Goal: Task Accomplishment & Management: Manage account settings

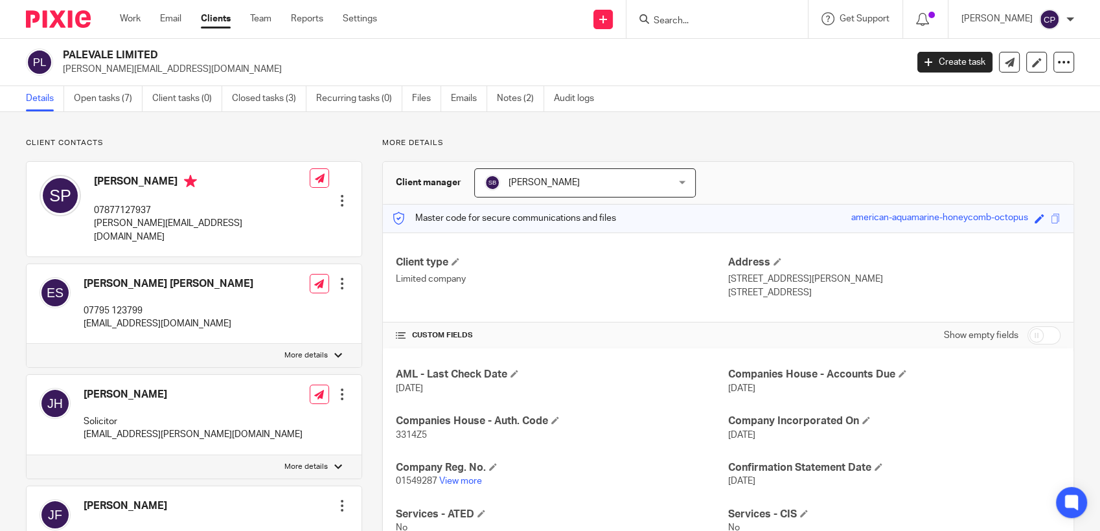
click at [587, 23] on input "Search" at bounding box center [710, 22] width 117 height 12
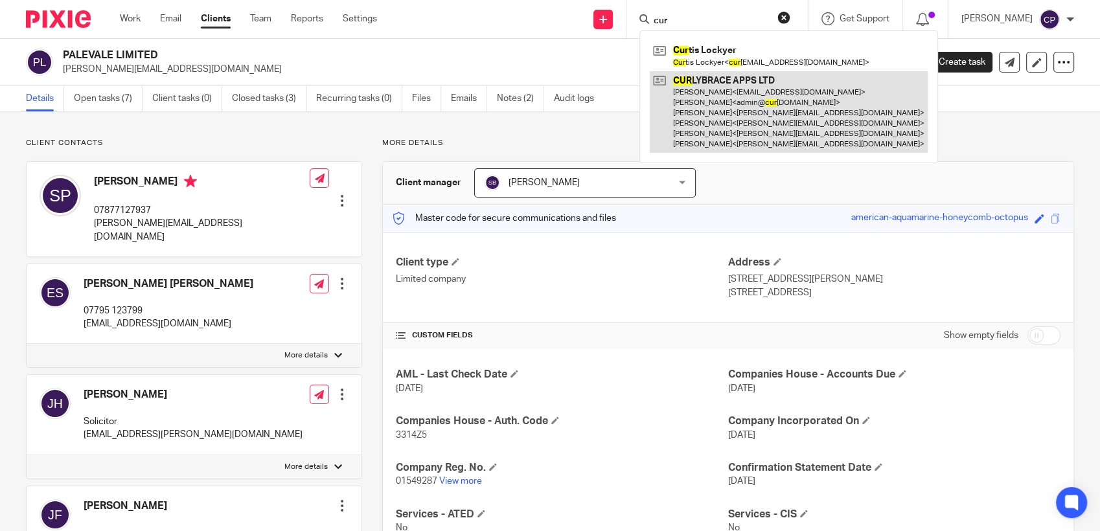
type input "cur"
click at [587, 109] on link at bounding box center [789, 112] width 278 height 82
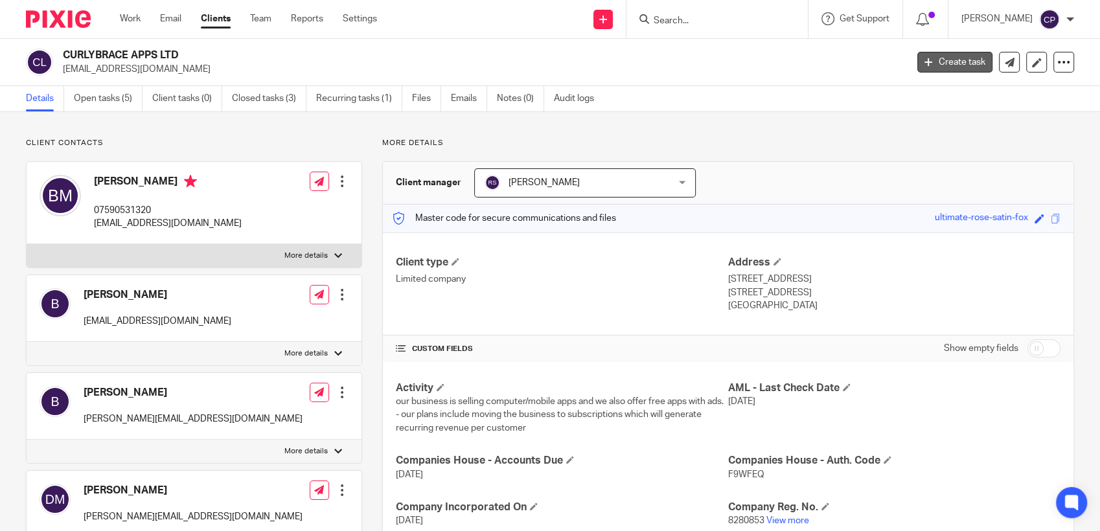
click at [929, 59] on link "Create task" at bounding box center [955, 62] width 75 height 21
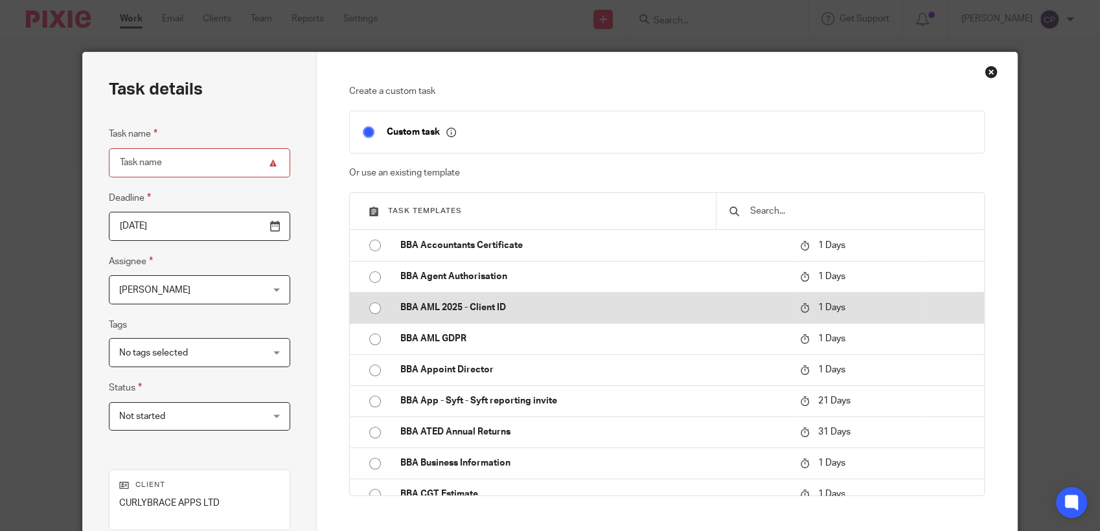
drag, startPoint x: 368, startPoint y: 305, endPoint x: 375, endPoint y: 306, distance: 6.6
click at [368, 306] on input "radio" at bounding box center [375, 308] width 25 height 25
type input "2025-10-14"
type input "BBA AML 2025 - Client ID"
checkbox input "false"
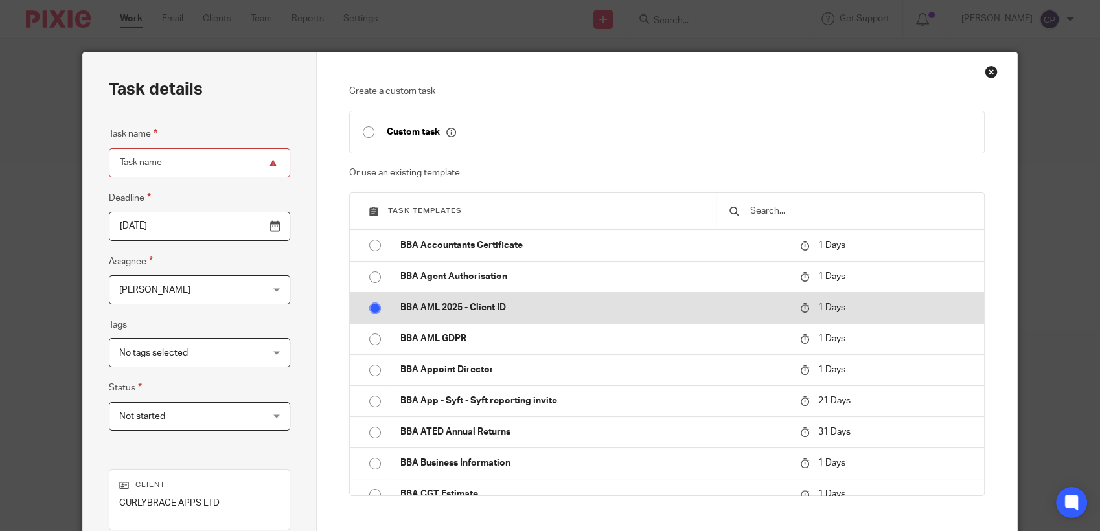
radio input "false"
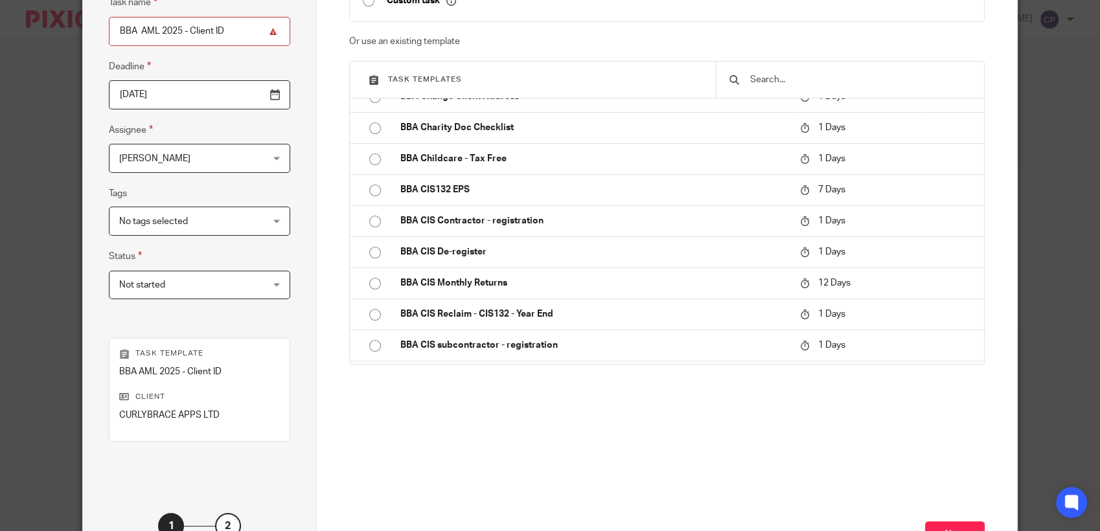
scroll to position [233, 0]
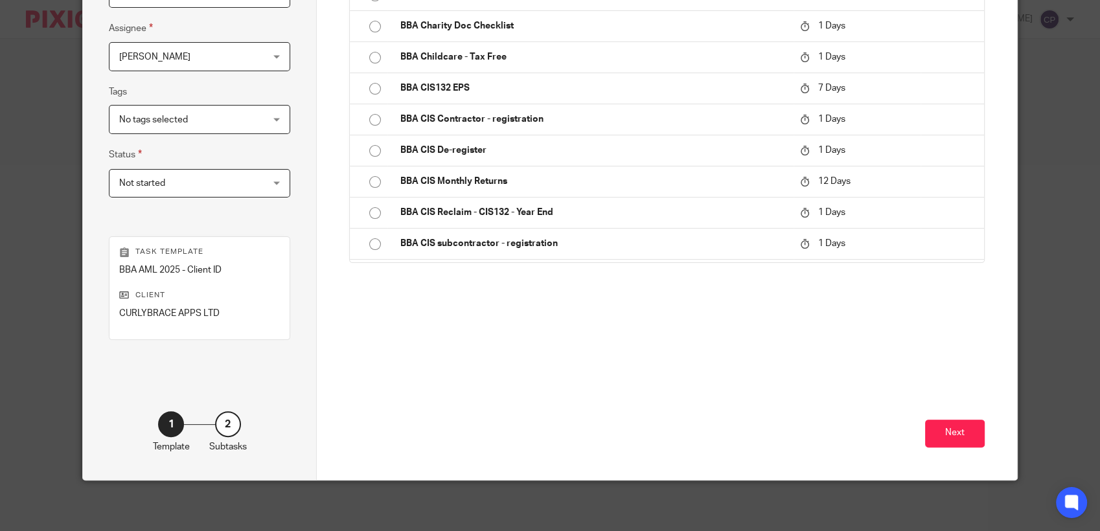
click at [954, 424] on button "Next" at bounding box center [955, 434] width 60 height 28
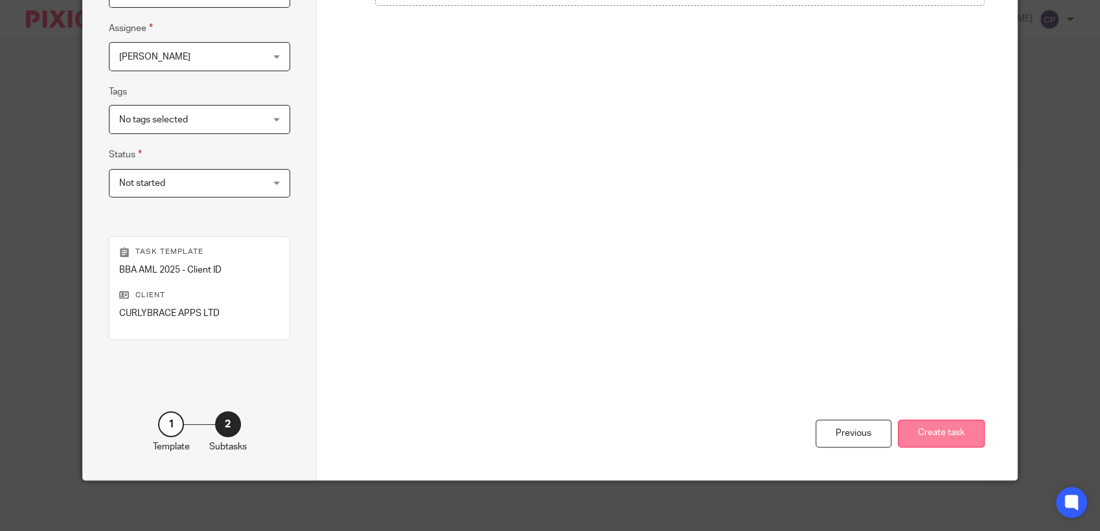
drag, startPoint x: 929, startPoint y: 439, endPoint x: 951, endPoint y: 442, distance: 22.2
click at [930, 439] on button "Create task" at bounding box center [941, 434] width 87 height 28
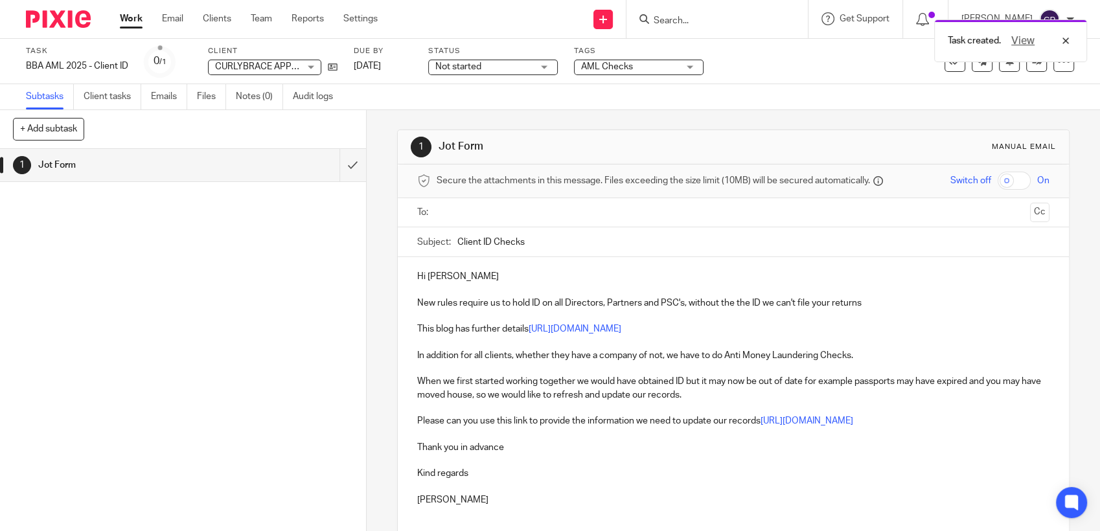
paste input "brent@randombytes.co.uk"
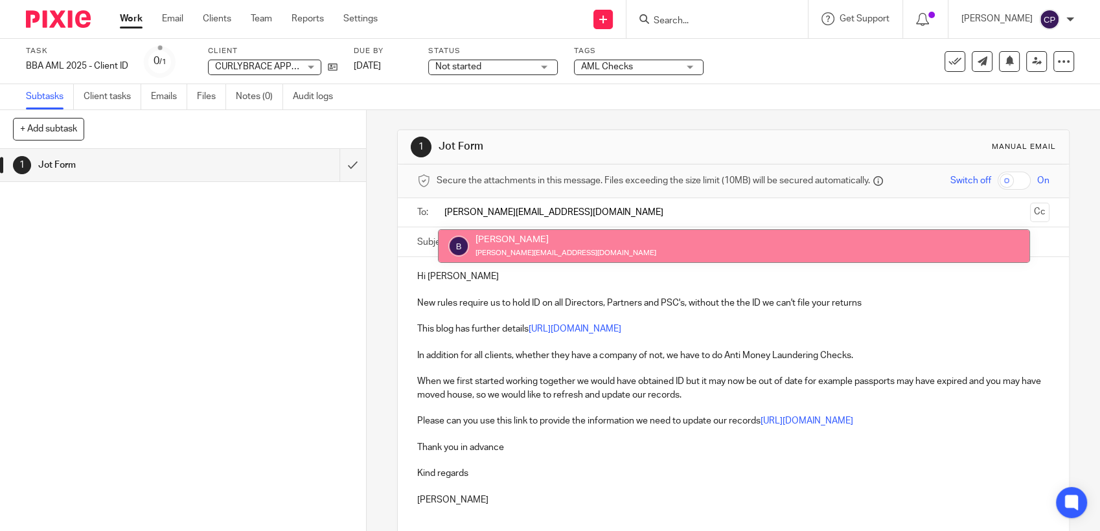
type input "brent@randombytes.co.uk"
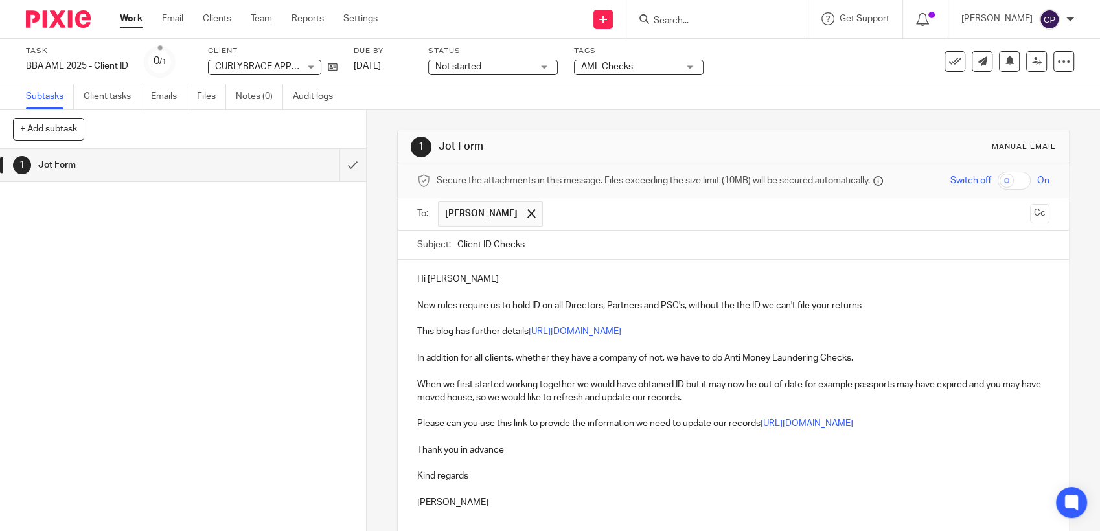
drag, startPoint x: 483, startPoint y: 281, endPoint x: 491, endPoint y: 287, distance: 10.1
click at [483, 281] on p "Hi Brent Allen" at bounding box center [733, 279] width 632 height 13
drag, startPoint x: 449, startPoint y: 282, endPoint x: 503, endPoint y: 283, distance: 53.8
click at [503, 283] on p "Hi Brent Allen" at bounding box center [733, 279] width 632 height 13
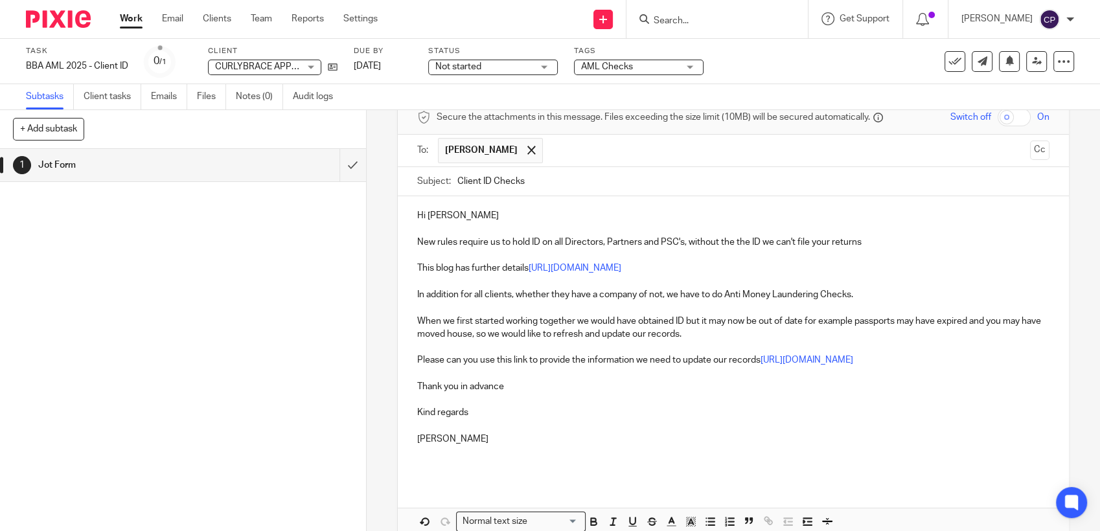
scroll to position [130, 0]
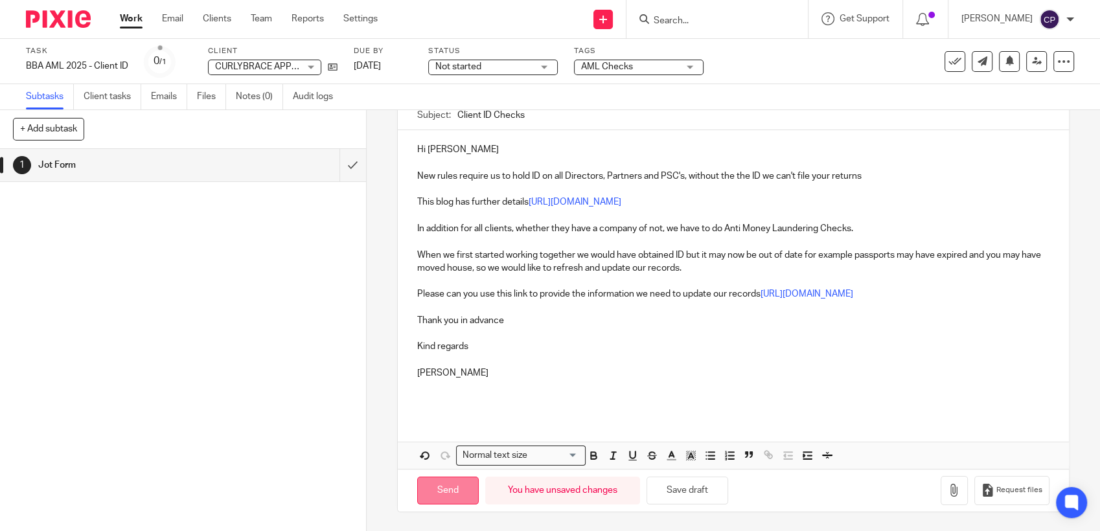
drag, startPoint x: 444, startPoint y: 491, endPoint x: 473, endPoint y: 491, distance: 28.5
click at [457, 491] on input "Send" at bounding box center [448, 491] width 62 height 28
type input "Sent"
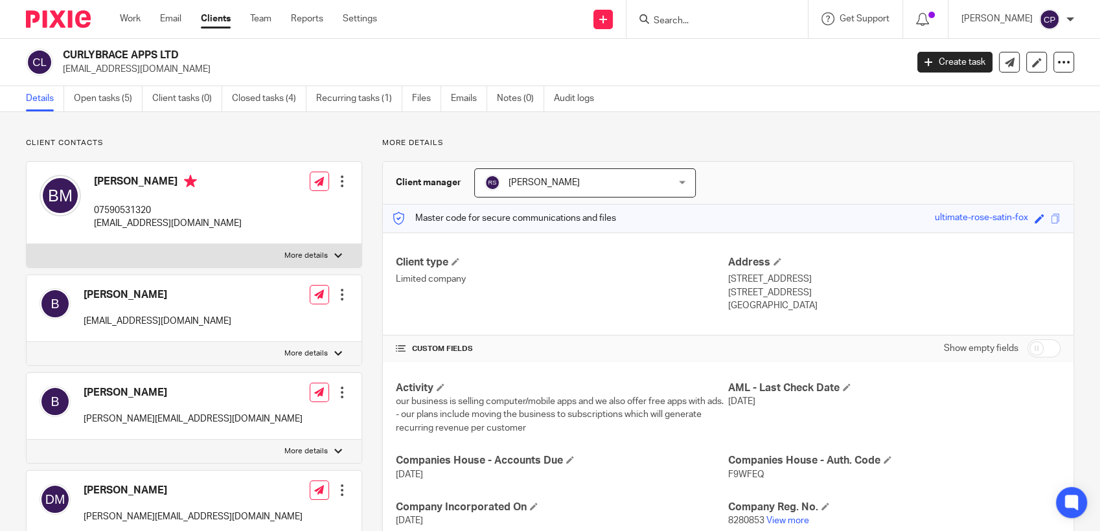
click at [684, 18] on input "Search" at bounding box center [710, 22] width 117 height 12
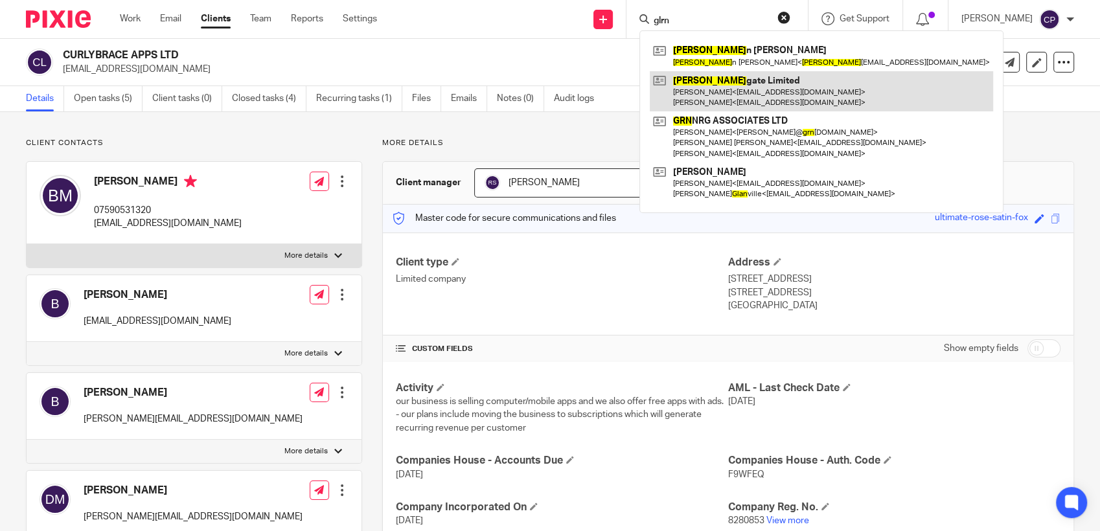
type input "glrn"
click at [754, 100] on link at bounding box center [821, 91] width 343 height 40
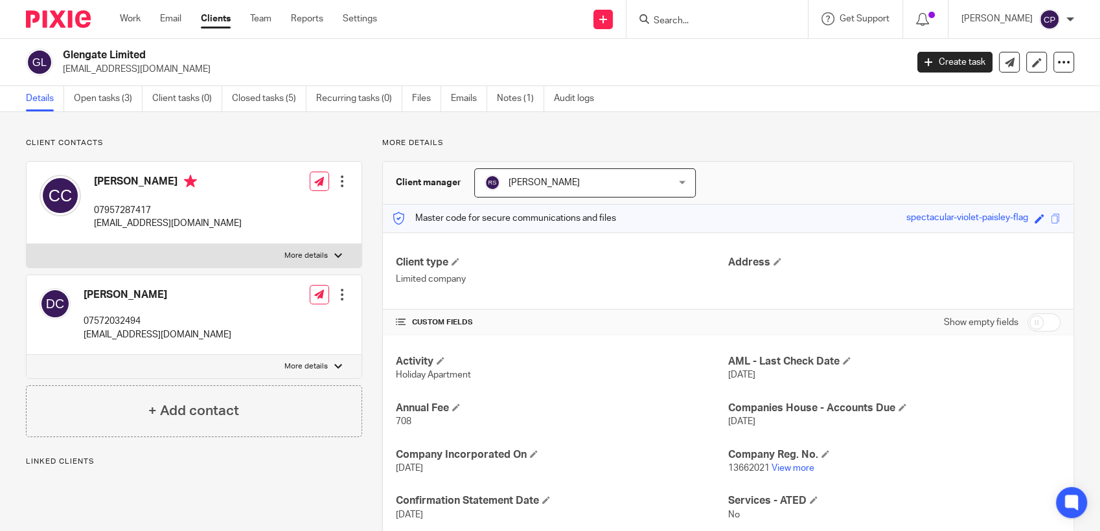
drag, startPoint x: 58, startPoint y: 67, endPoint x: 165, endPoint y: 68, distance: 106.9
click at [165, 68] on div "Glengate Limited carmelcodd@gmail.com" at bounding box center [462, 62] width 872 height 27
drag, startPoint x: 165, startPoint y: 68, endPoint x: 145, endPoint y: 69, distance: 19.4
copy p "carmelcodd@gmail.com"
click at [649, 19] on icon at bounding box center [645, 19] width 10 height 10
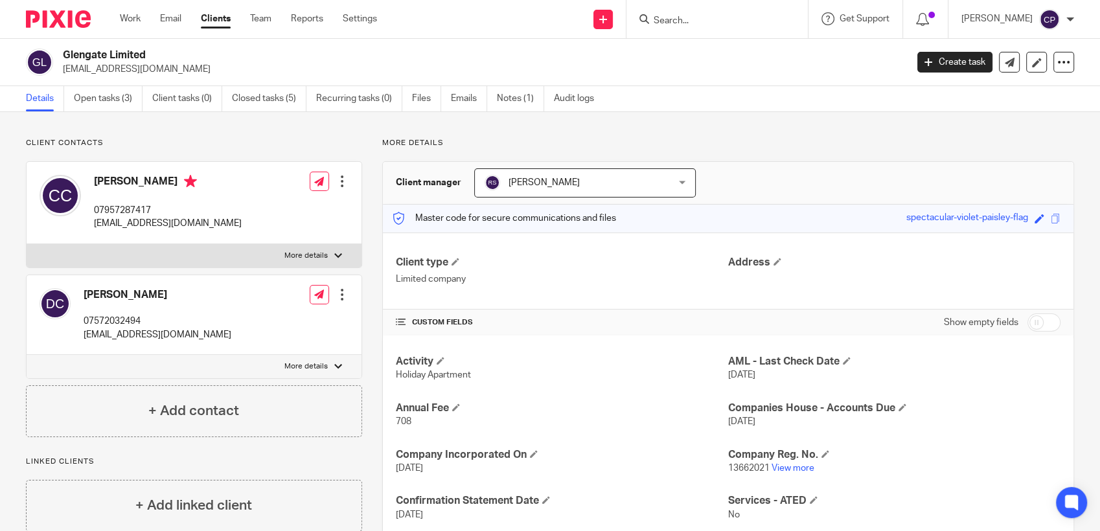
click at [667, 16] on input "Search" at bounding box center [710, 22] width 117 height 12
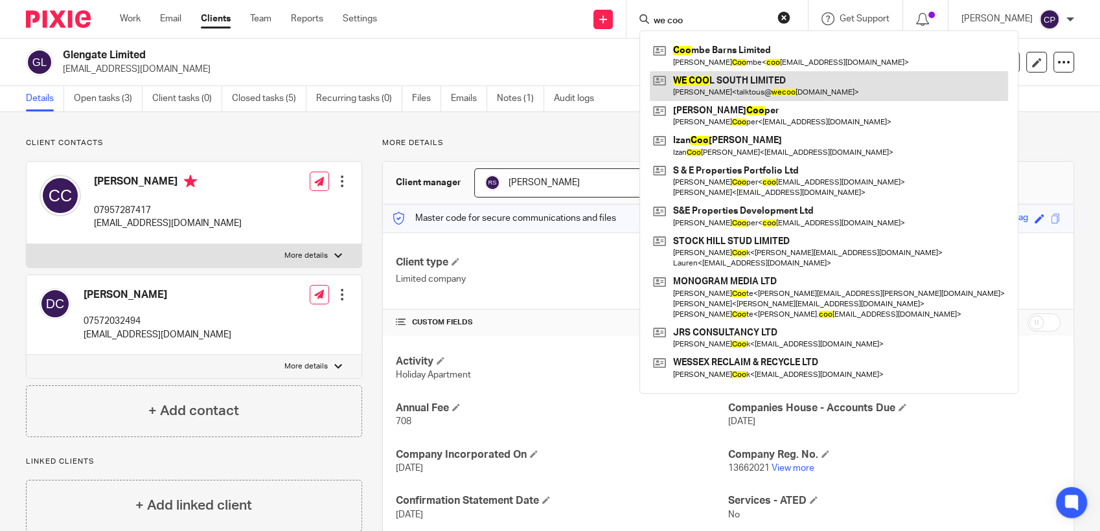
type input "we coo"
click at [715, 90] on link at bounding box center [829, 86] width 358 height 30
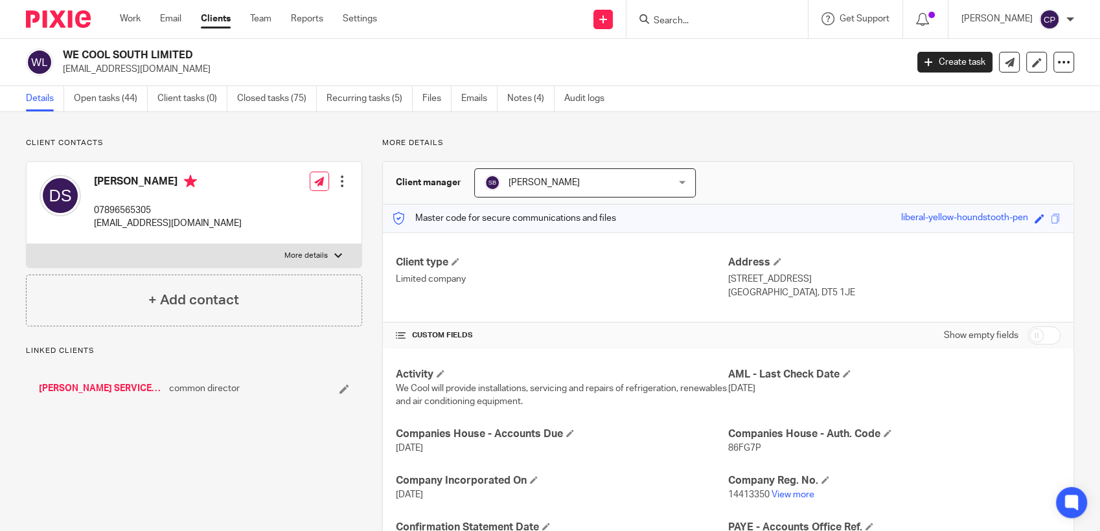
drag, startPoint x: 62, startPoint y: 72, endPoint x: 216, endPoint y: 80, distance: 155.1
click at [216, 80] on div "WE COOL SOUTH LIMITED talktous@wecoolsouth.co.uk Create task Update from Compan…" at bounding box center [550, 62] width 1100 height 47
drag, startPoint x: 216, startPoint y: 80, endPoint x: 162, endPoint y: 75, distance: 54.6
copy p "talktous@wecoolsouth.co.uk"
click at [694, 21] on input "Search" at bounding box center [710, 22] width 117 height 12
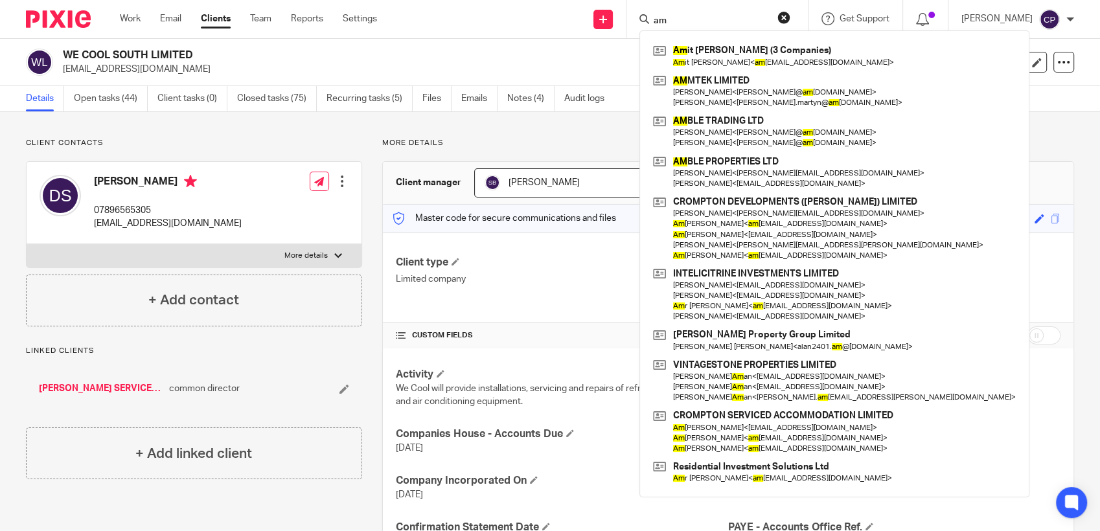
drag, startPoint x: 691, startPoint y: 23, endPoint x: 646, endPoint y: 27, distance: 45.5
click at [646, 27] on div "am Am it Patel (3 Companies) Am it Patel < am jpatel@gmail.com > AM MTEK LIMITE…" at bounding box center [717, 19] width 181 height 38
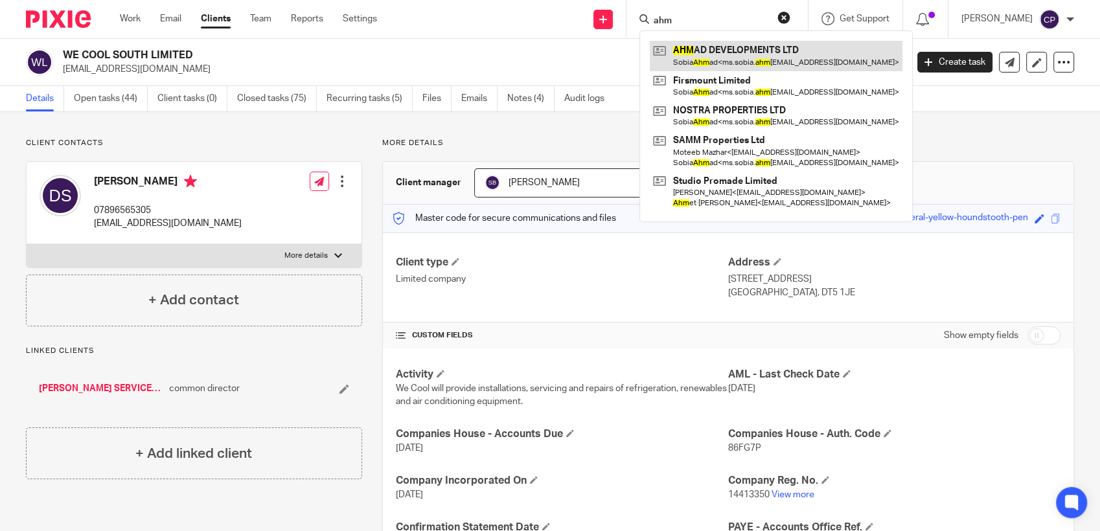
type input "ahm"
click at [685, 63] on link at bounding box center [776, 56] width 253 height 30
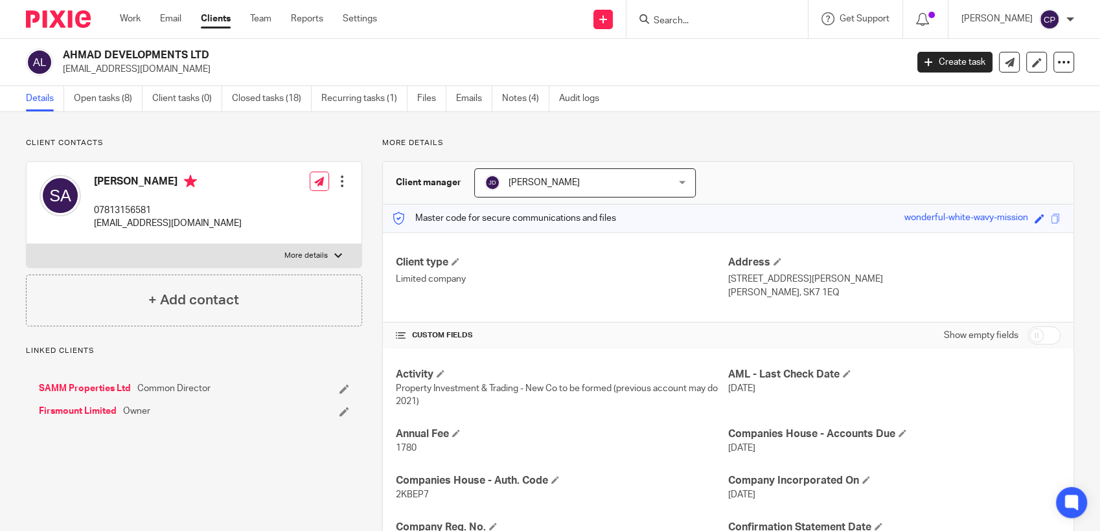
drag, startPoint x: 62, startPoint y: 70, endPoint x: 207, endPoint y: 75, distance: 144.6
click at [207, 75] on p "ms.sobia.ahmad@gmail.com" at bounding box center [480, 69] width 835 height 13
drag, startPoint x: 207, startPoint y: 75, endPoint x: 161, endPoint y: 75, distance: 46.0
copy p "ms.sobia.ahmad@gmail.com"
click at [665, 18] on input "Search" at bounding box center [710, 22] width 117 height 12
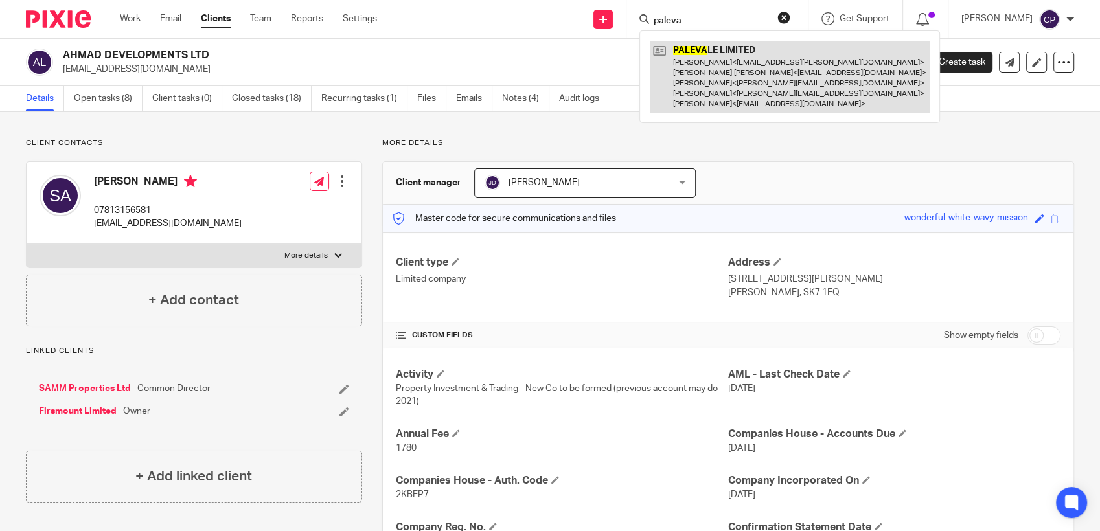
type input "paleva"
click at [730, 91] on link at bounding box center [790, 77] width 280 height 72
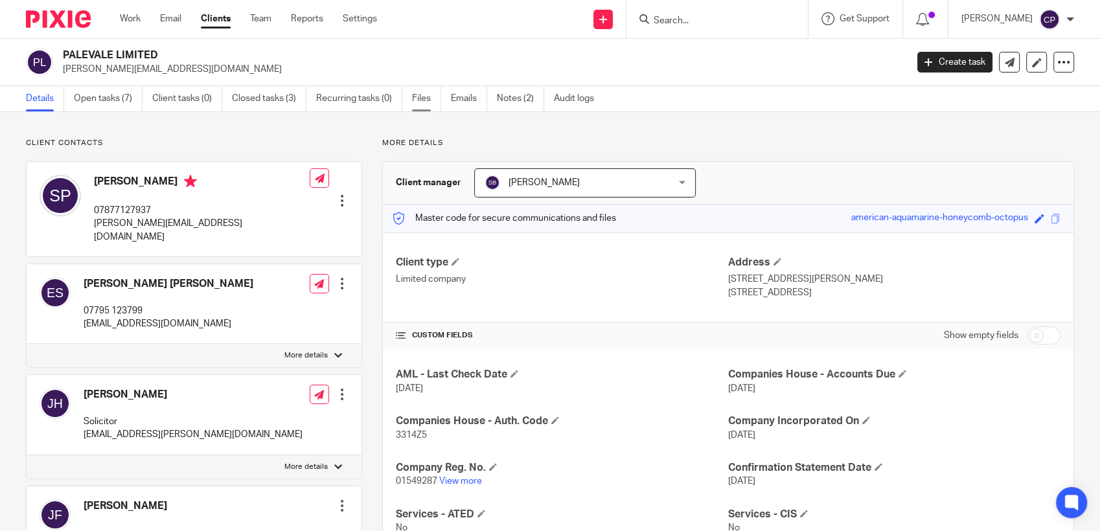
click at [421, 95] on link "Files" at bounding box center [426, 98] width 29 height 25
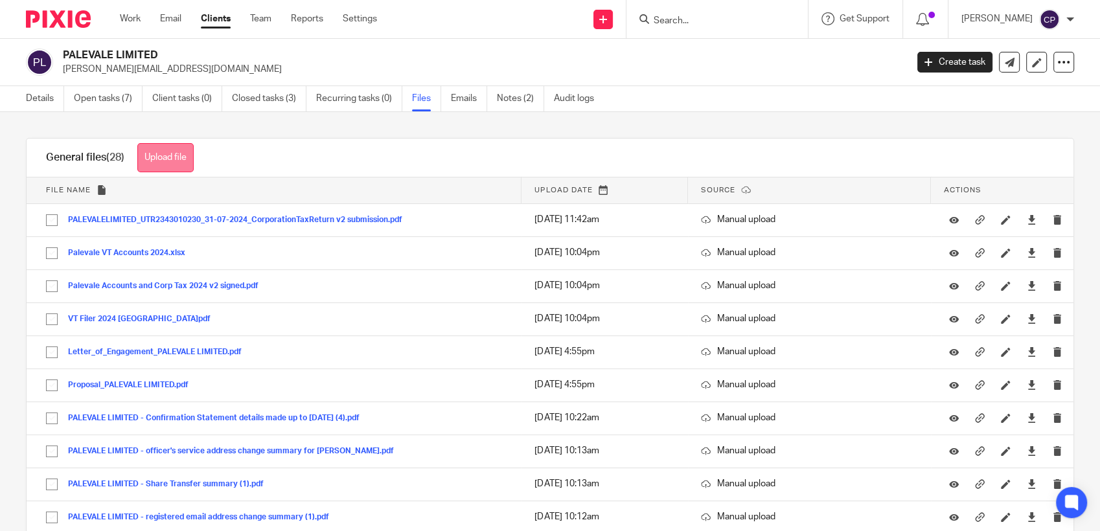
click at [174, 161] on button "Upload file" at bounding box center [165, 157] width 56 height 29
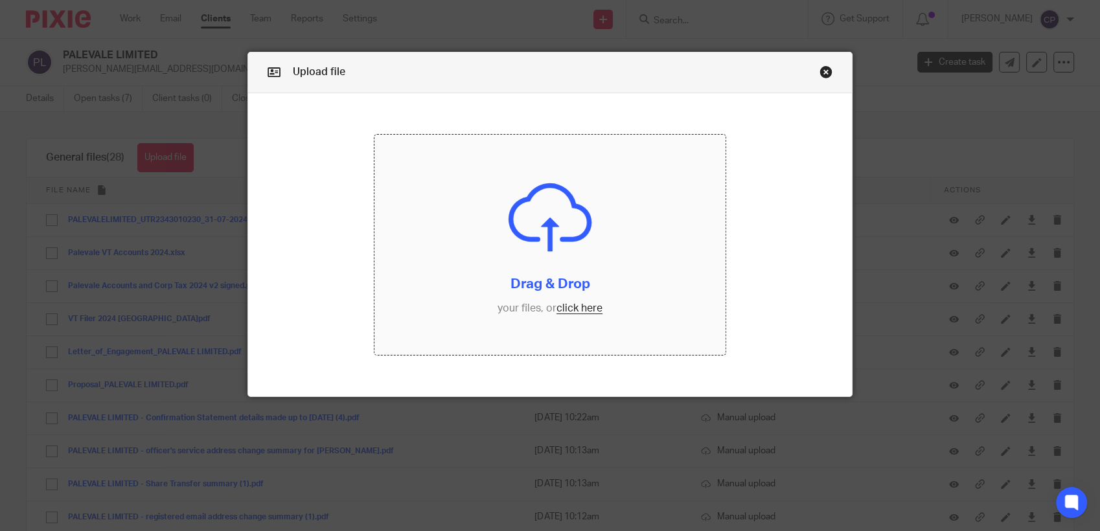
click at [566, 308] on input "file" at bounding box center [550, 245] width 351 height 220
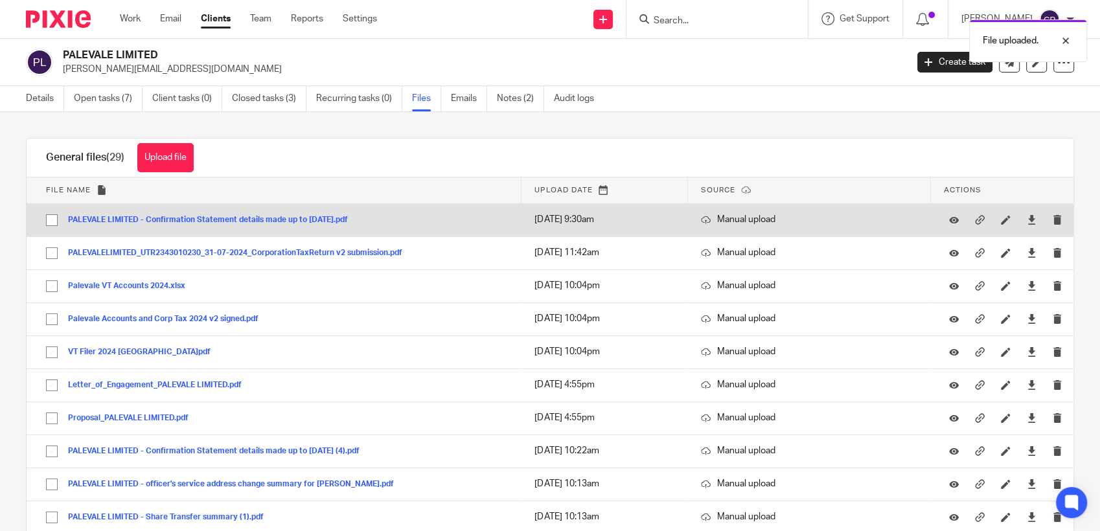
click at [330, 216] on button "PALEVALE LIMITED - Confirmation Statement details made up to 11.10.2025.pdf" at bounding box center [213, 220] width 290 height 9
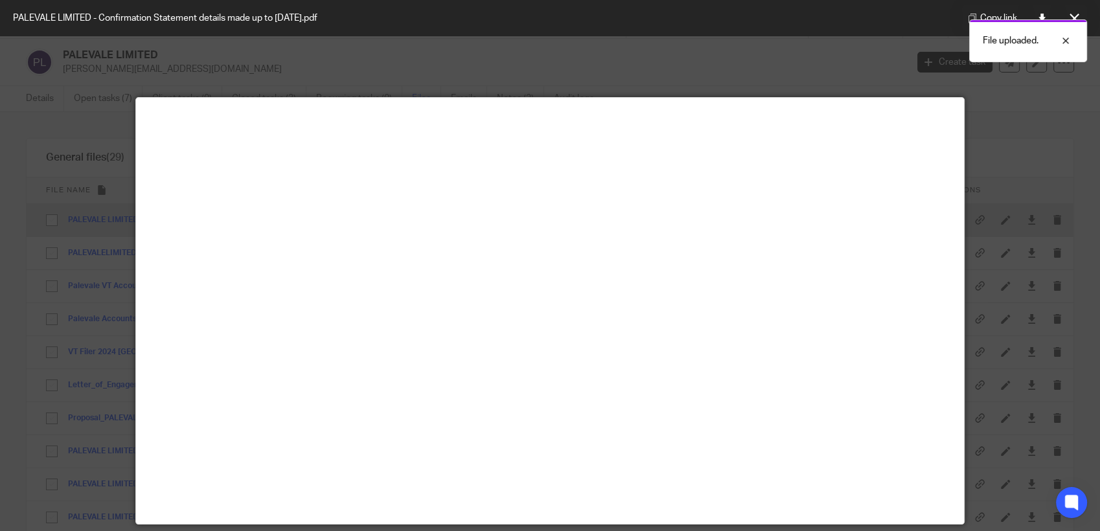
click at [330, 216] on main at bounding box center [550, 311] width 828 height 426
click at [1078, 23] on button at bounding box center [1074, 18] width 26 height 26
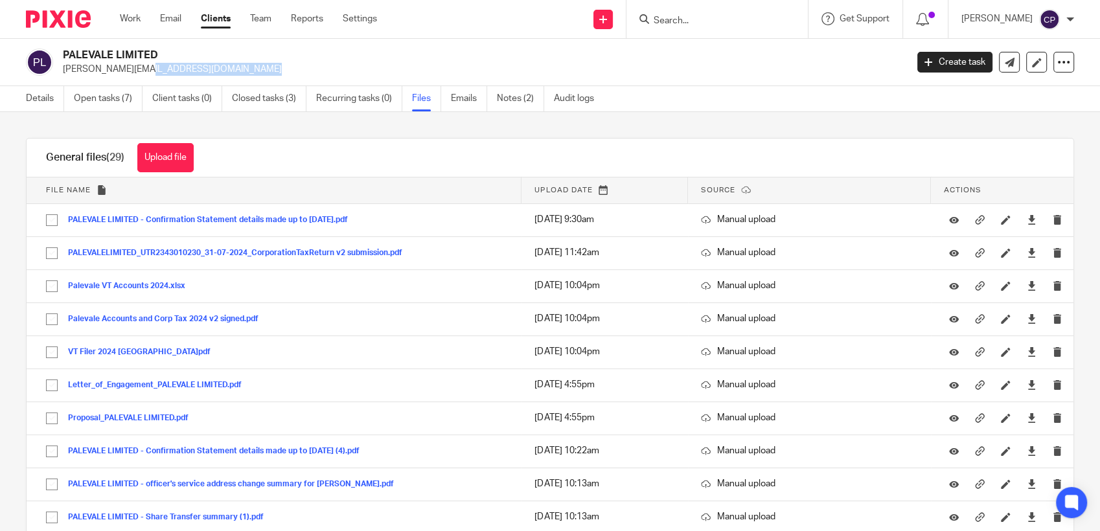
drag, startPoint x: 59, startPoint y: 69, endPoint x: 171, endPoint y: 71, distance: 112.1
click at [171, 71] on div "PALEVALE LIMITED sonia_patel_@hotmail.com" at bounding box center [462, 62] width 872 height 27
drag, startPoint x: 171, startPoint y: 71, endPoint x: 132, endPoint y: 67, distance: 39.7
copy p "sonia_patel_@hotmail.com"
click at [923, 63] on link "Create task" at bounding box center [955, 62] width 75 height 21
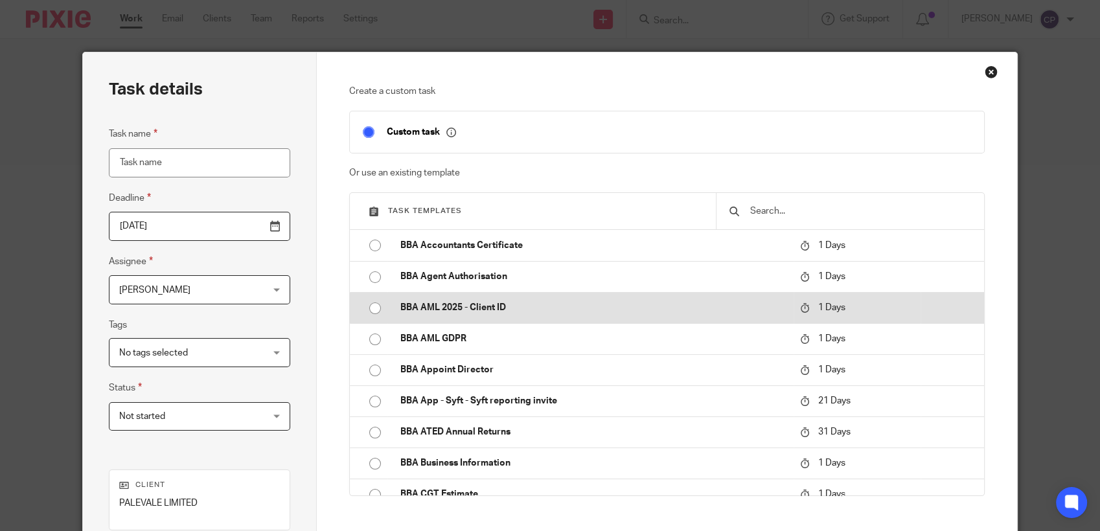
click at [367, 303] on input "radio" at bounding box center [375, 308] width 25 height 25
type input "[DATE]"
type input "BBA AML 2025 - Client ID"
checkbox input "false"
radio input "false"
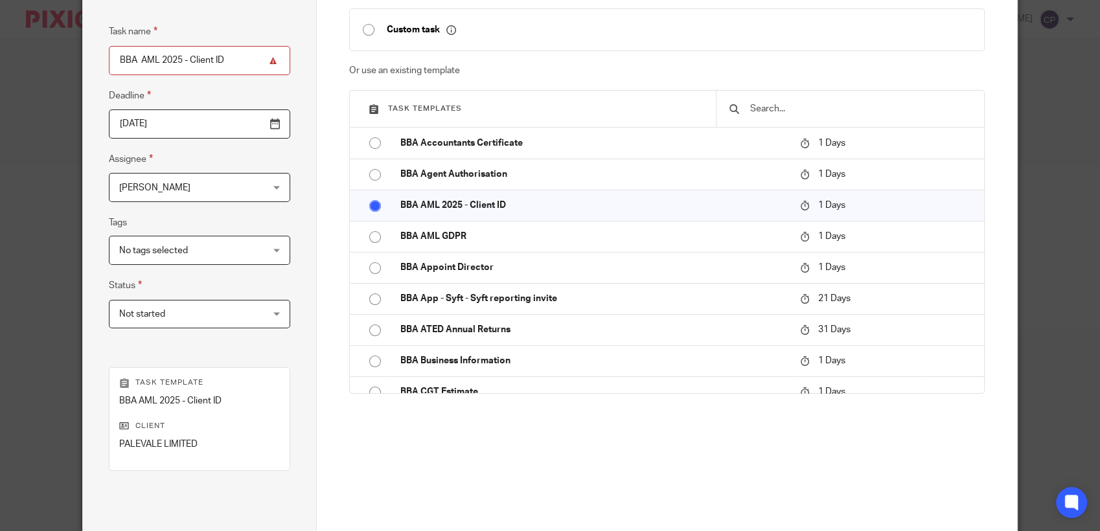
scroll to position [233, 0]
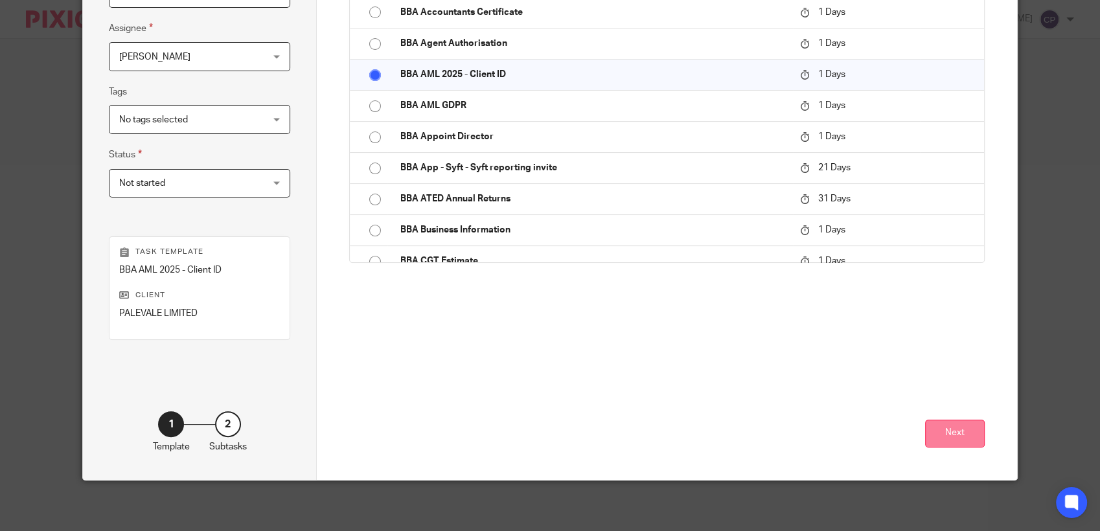
click at [961, 443] on button "Next" at bounding box center [955, 434] width 60 height 28
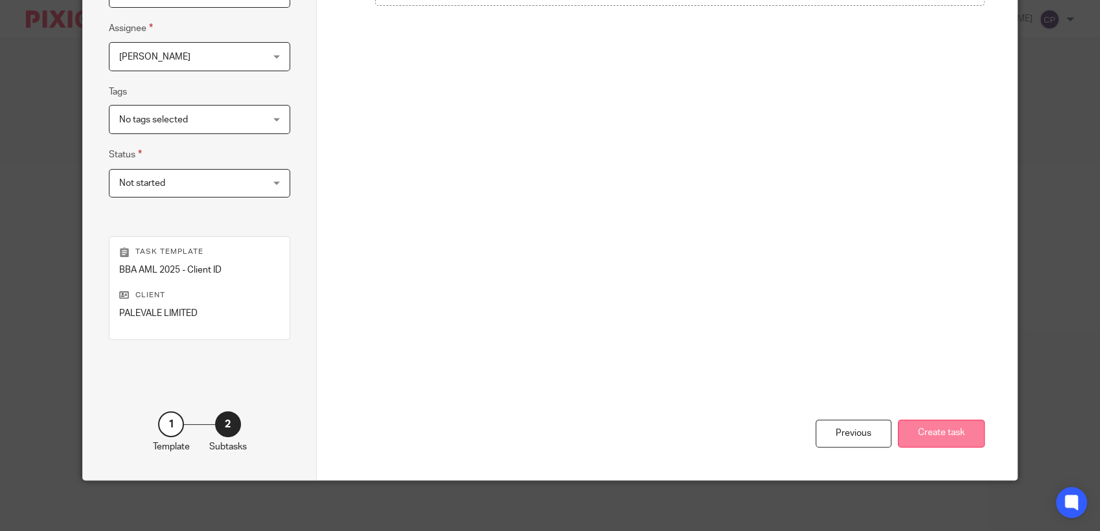
click at [926, 438] on button "Create task" at bounding box center [941, 434] width 87 height 28
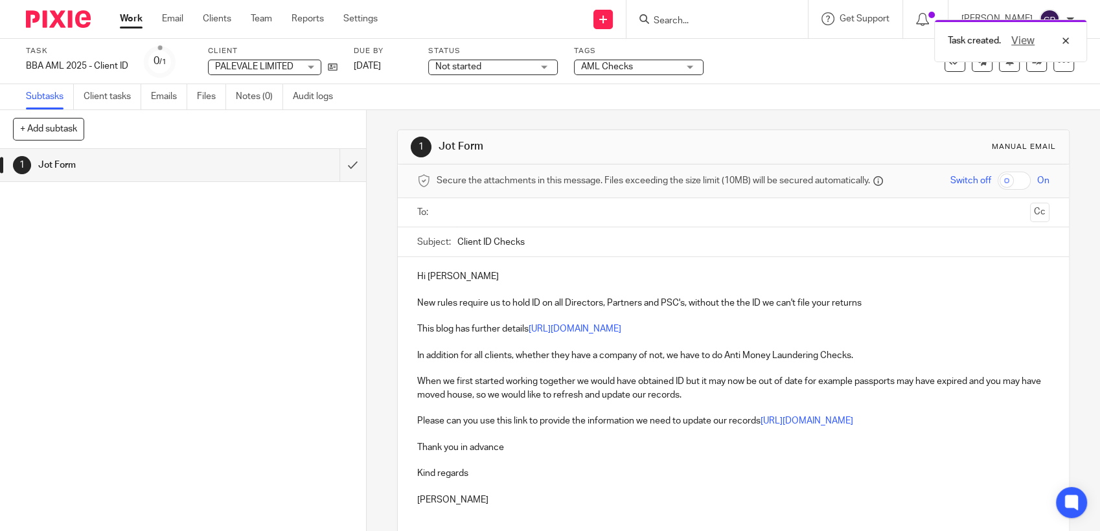
paste input "sonia_patel_@hotmail.com"
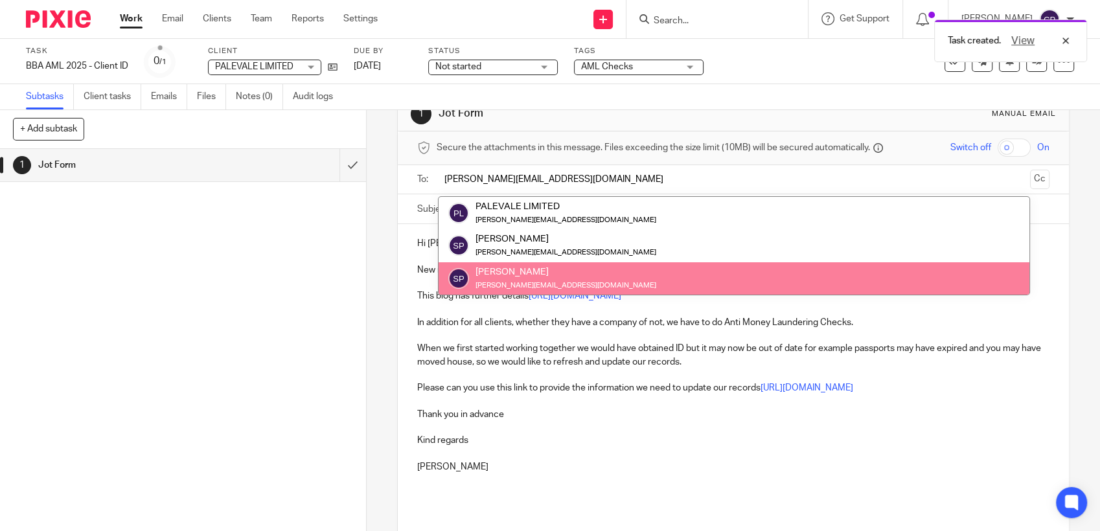
scroll to position [126, 0]
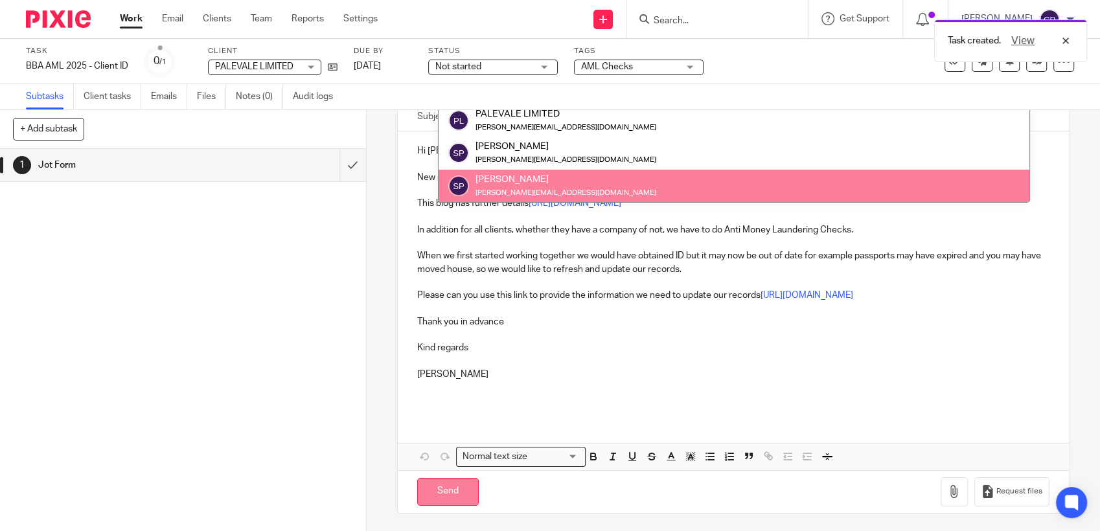
type input "sonia_patel_@hotmail.com"
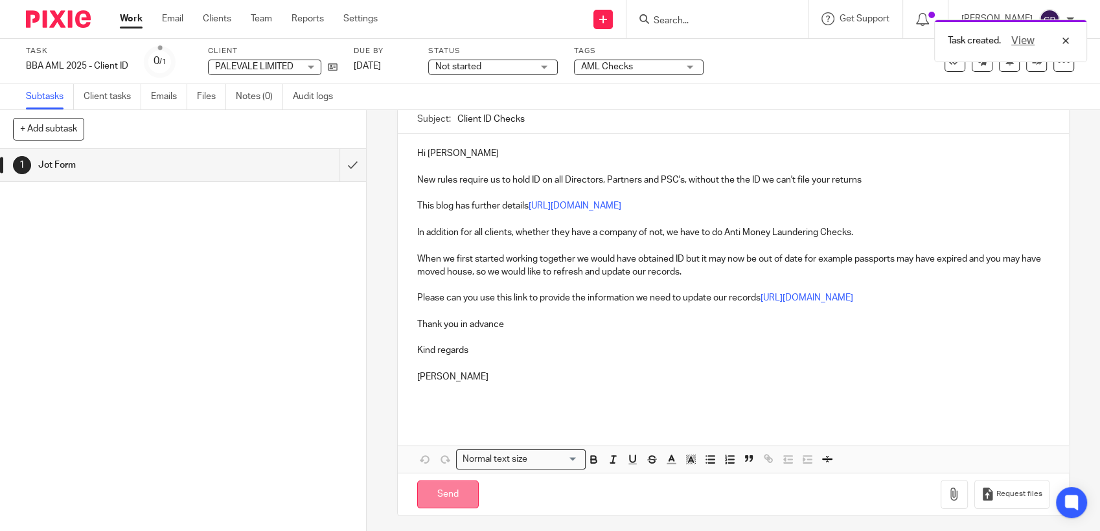
click at [427, 485] on input "Send" at bounding box center [448, 495] width 62 height 28
type input "Sent"
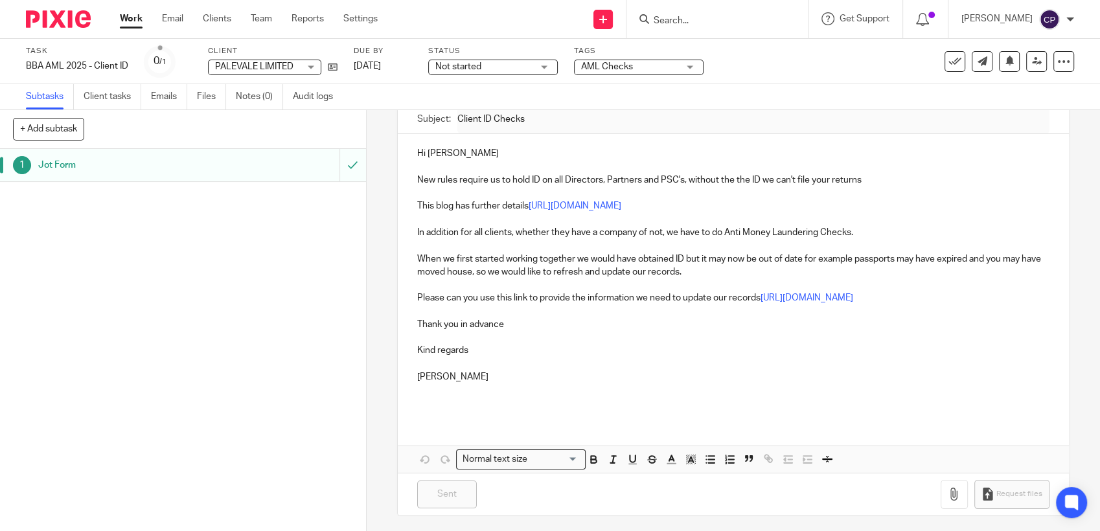
click at [697, 23] on input "Search" at bounding box center [710, 22] width 117 height 12
type input "oxford sa1"
click at [708, 53] on link at bounding box center [737, 50] width 175 height 19
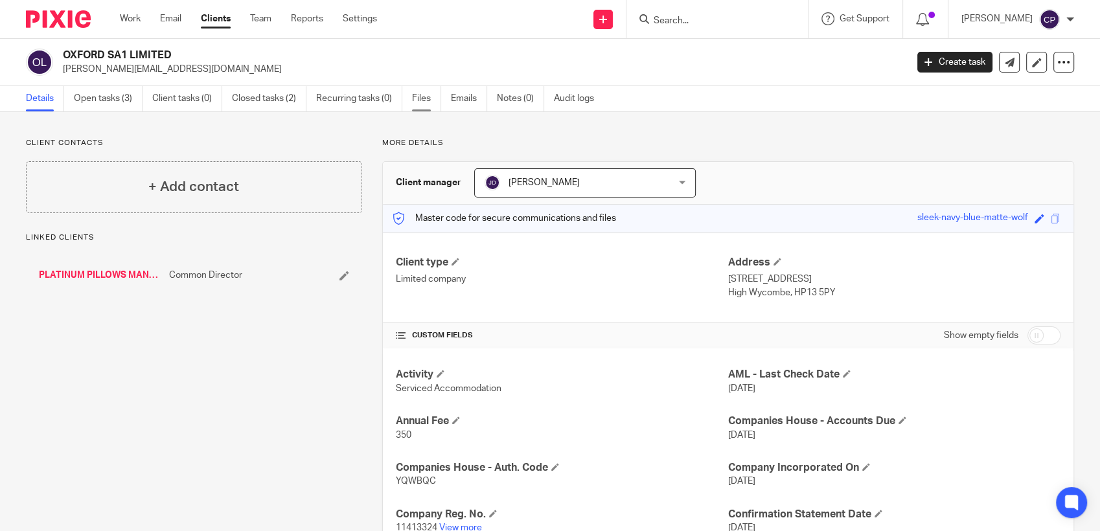
click at [423, 97] on link "Files" at bounding box center [426, 98] width 29 height 25
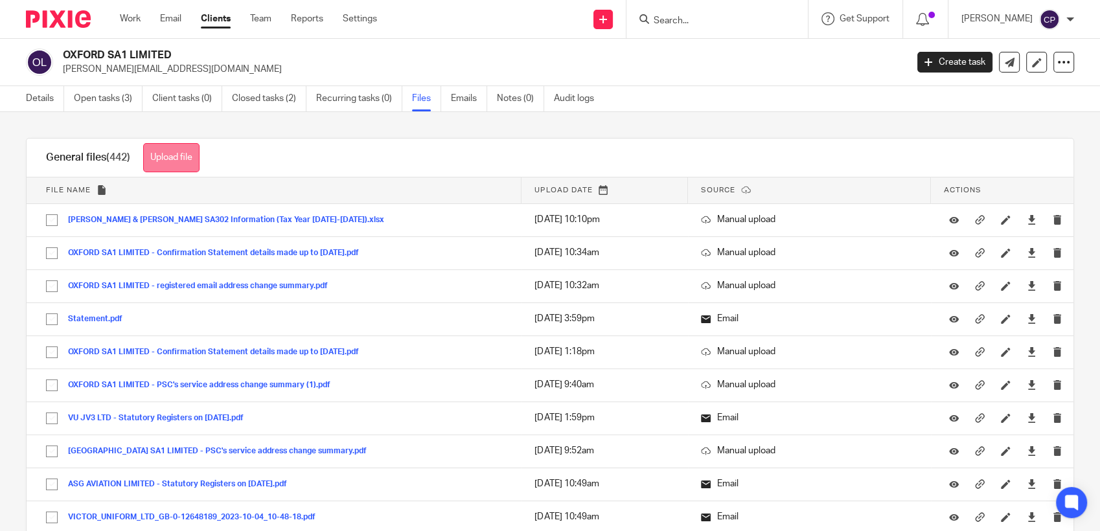
click at [189, 156] on button "Upload file" at bounding box center [171, 157] width 56 height 29
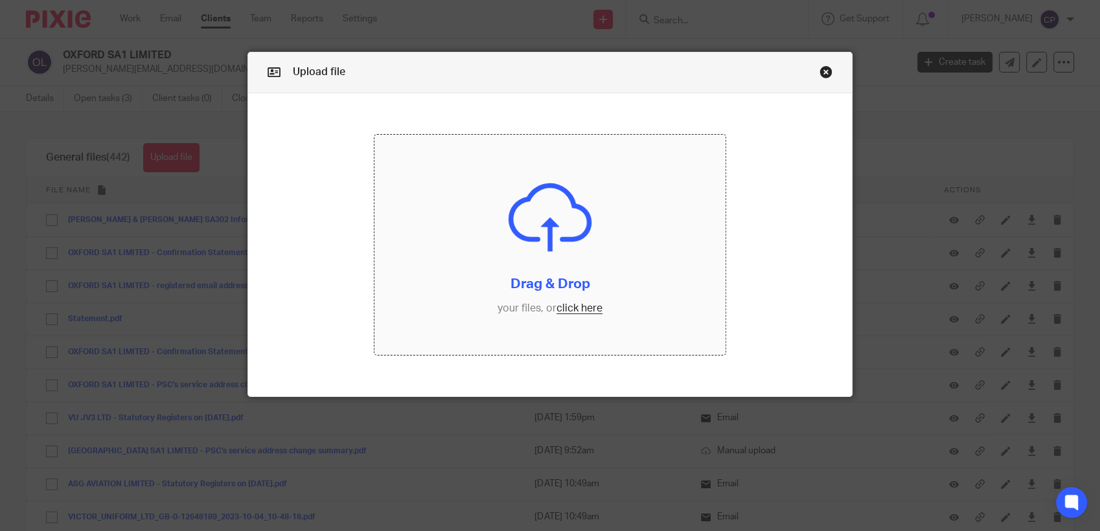
click at [579, 310] on input "file" at bounding box center [550, 245] width 351 height 220
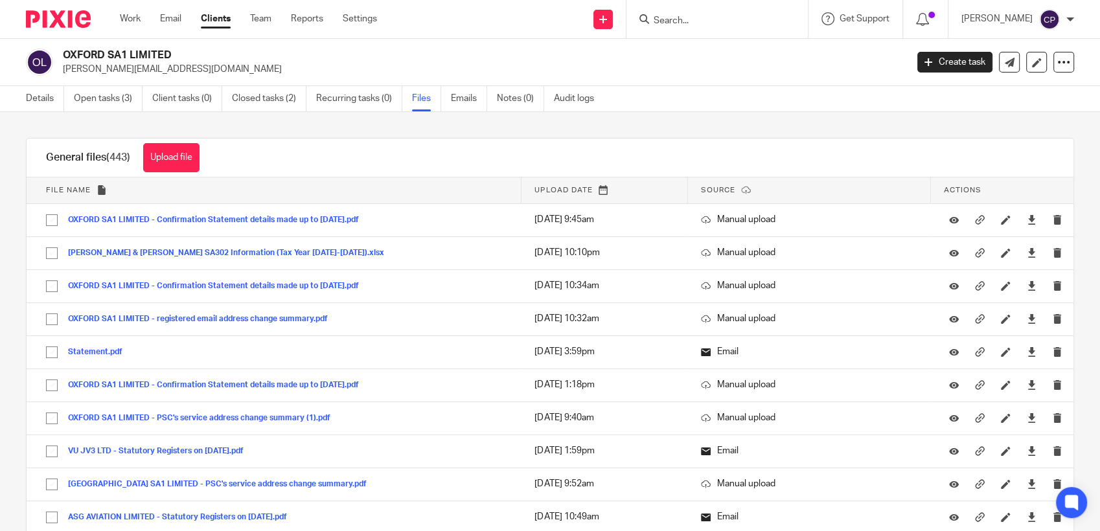
click at [675, 21] on input "Search" at bounding box center [710, 22] width 117 height 12
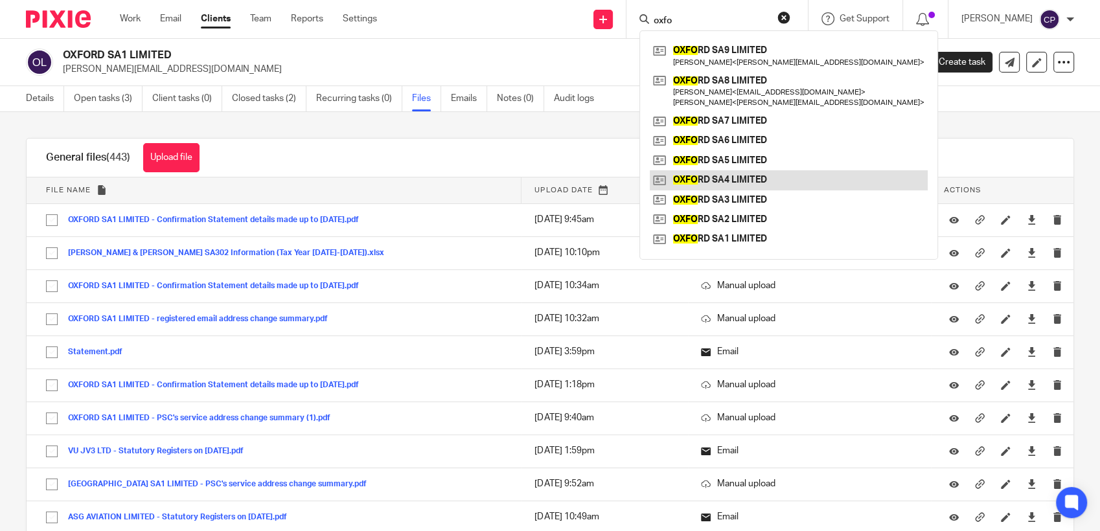
type input "oxfo"
click at [720, 179] on link at bounding box center [789, 179] width 278 height 19
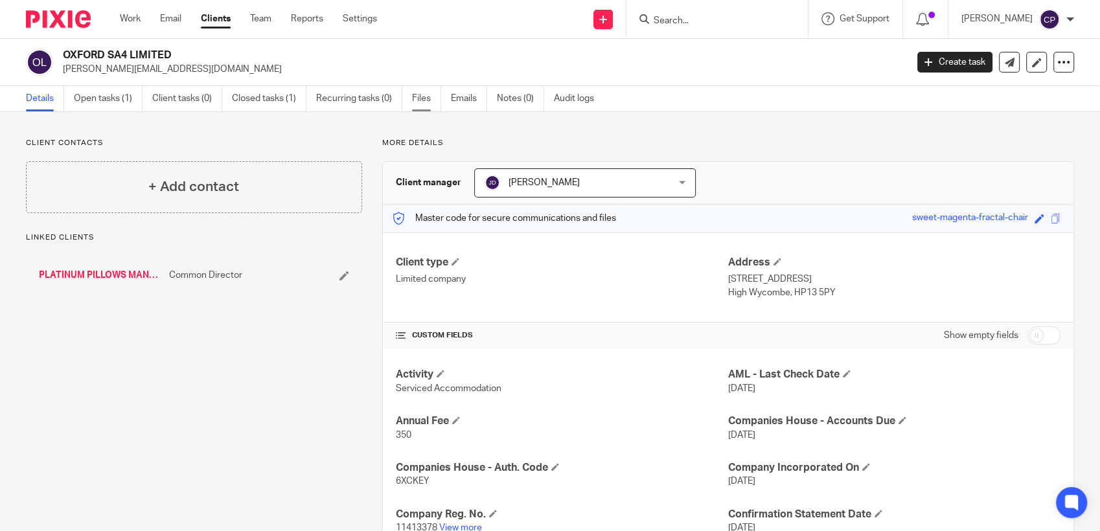
click at [420, 97] on link "Files" at bounding box center [426, 98] width 29 height 25
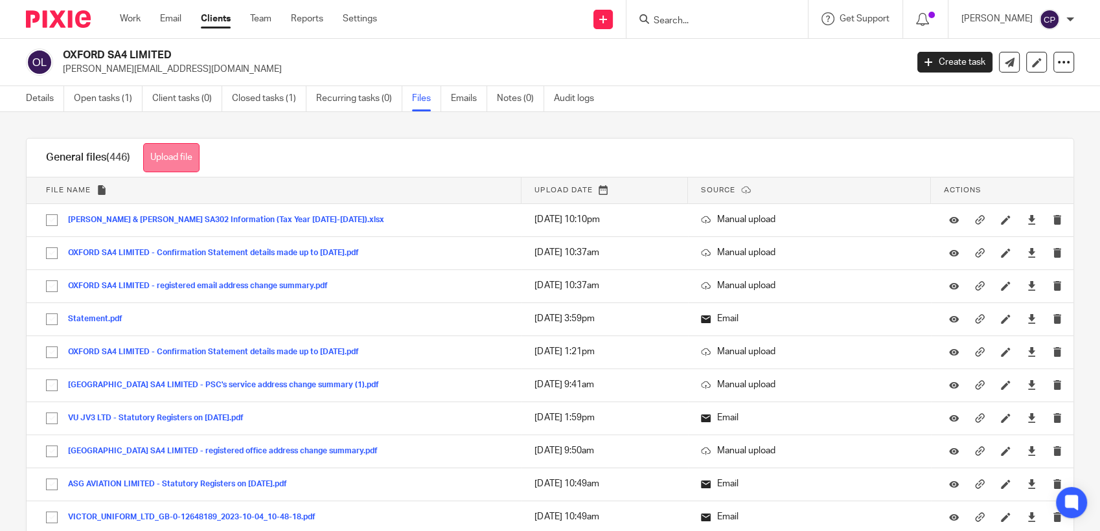
click at [192, 168] on button "Upload file" at bounding box center [171, 157] width 56 height 29
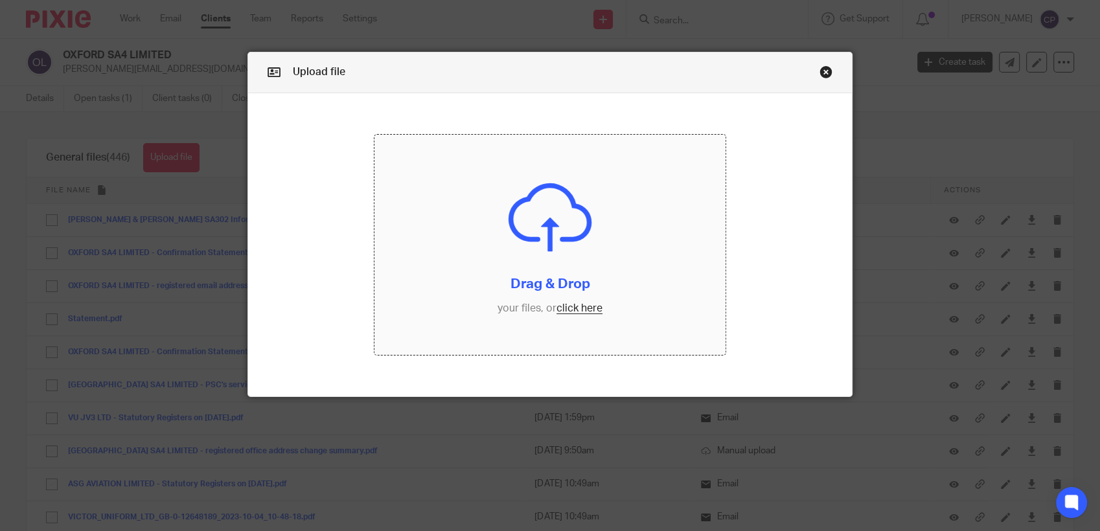
click at [560, 308] on input "file" at bounding box center [550, 245] width 351 height 220
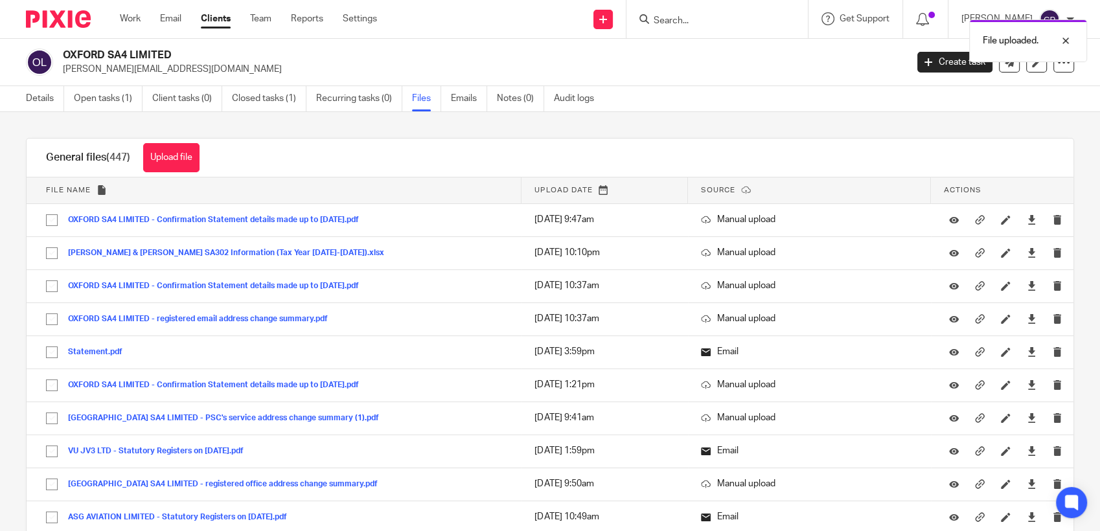
drag, startPoint x: 62, startPoint y: 71, endPoint x: 179, endPoint y: 74, distance: 118.0
click at [181, 74] on div "OXFORD SA4 LIMITED alan@platinumpillows.co.uk" at bounding box center [462, 62] width 872 height 27
drag, startPoint x: 179, startPoint y: 74, endPoint x: 165, endPoint y: 71, distance: 15.1
copy p "alan@platinumpillows.co.uk"
click at [688, 23] on input "Search" at bounding box center [710, 22] width 117 height 12
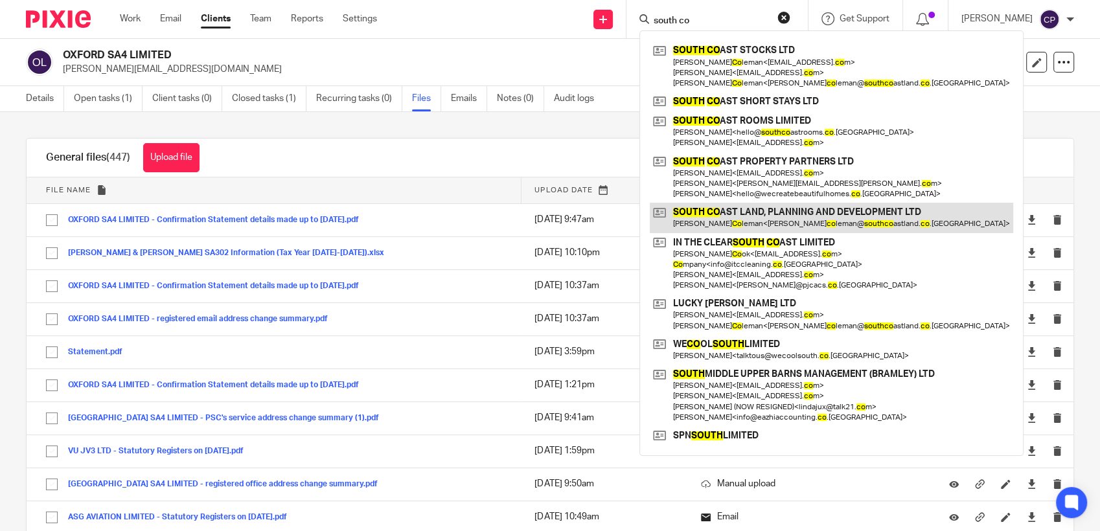
type input "south co"
click at [719, 220] on link at bounding box center [832, 218] width 364 height 30
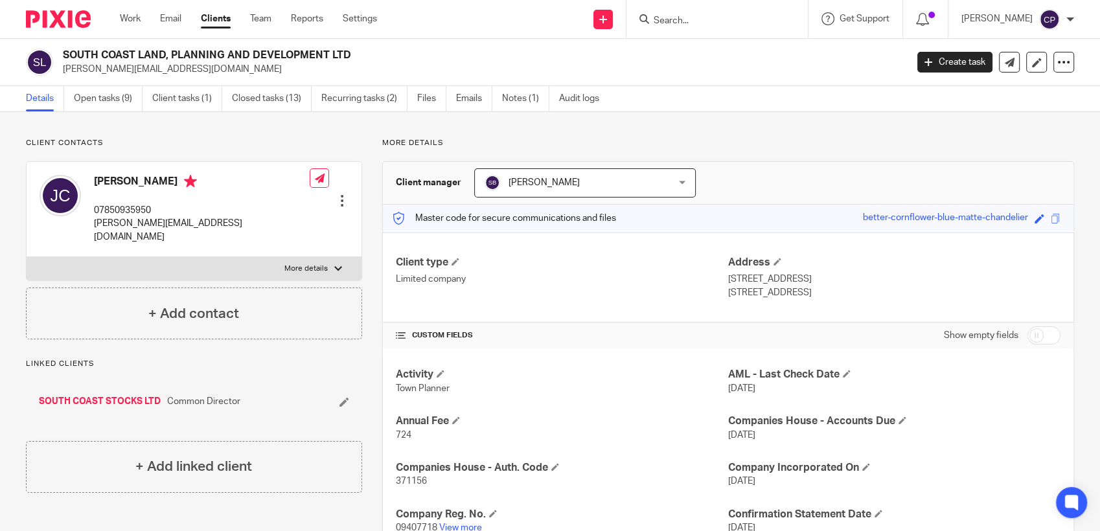
drag, startPoint x: 60, startPoint y: 71, endPoint x: 206, endPoint y: 67, distance: 145.8
click at [206, 67] on div "SOUTH COAST LAND, PLANNING AND DEVELOPMENT LTD [PERSON_NAME][EMAIL_ADDRESS][DOM…" at bounding box center [462, 62] width 872 height 27
drag, startPoint x: 206, startPoint y: 67, endPoint x: 176, endPoint y: 70, distance: 30.6
copy p "[PERSON_NAME][EMAIL_ADDRESS][DOMAIN_NAME]"
